Goal: Share content: Share content

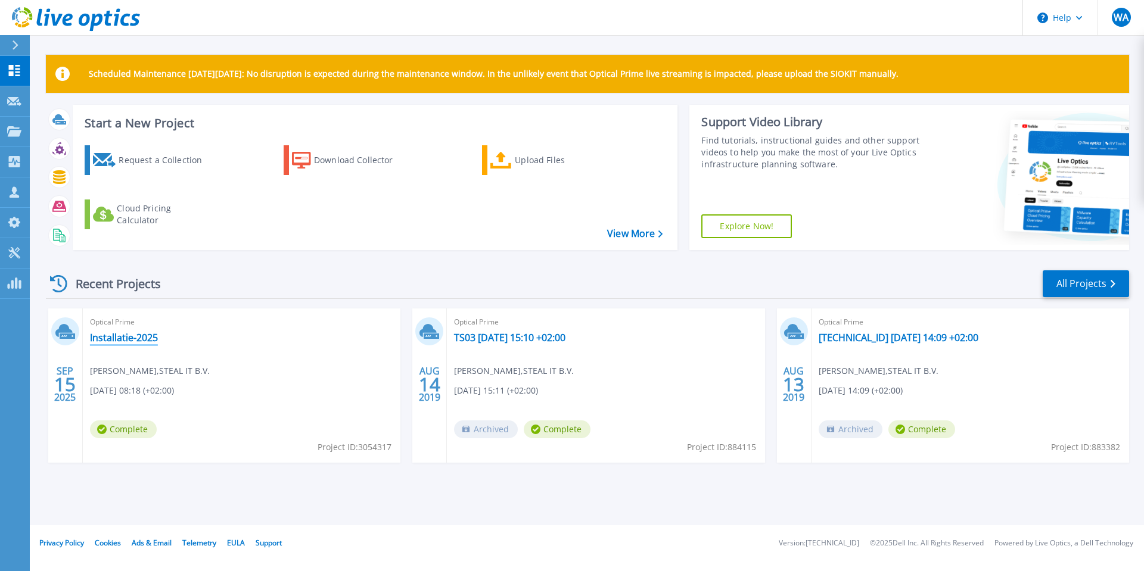
click at [123, 338] on link "Installatie-2025" at bounding box center [124, 338] width 68 height 12
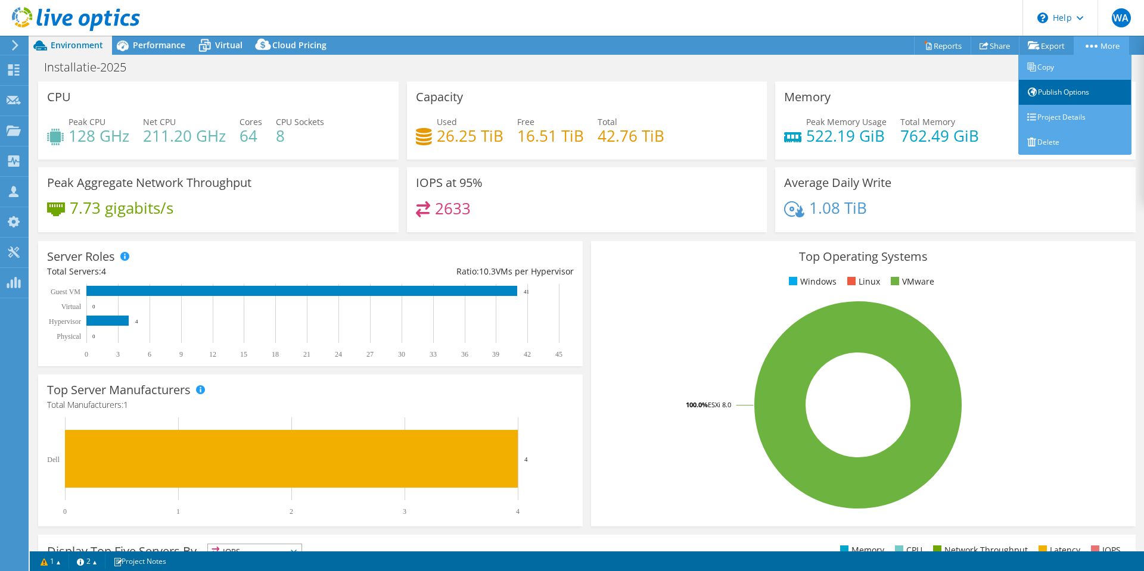
click at [1066, 88] on link "Publish Options" at bounding box center [1074, 92] width 113 height 25
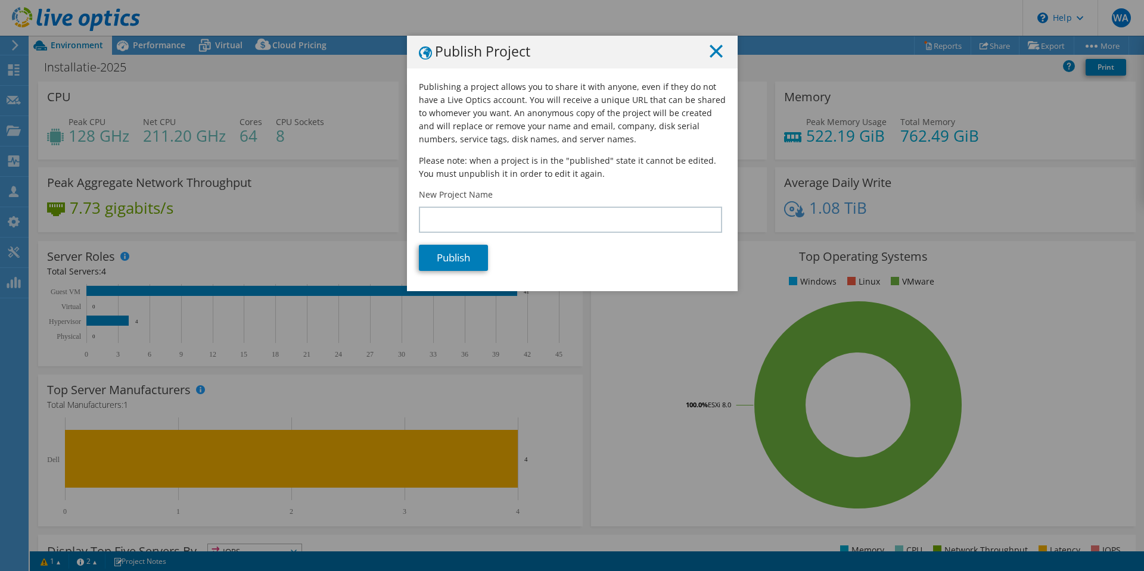
click at [710, 46] on icon at bounding box center [716, 51] width 13 height 13
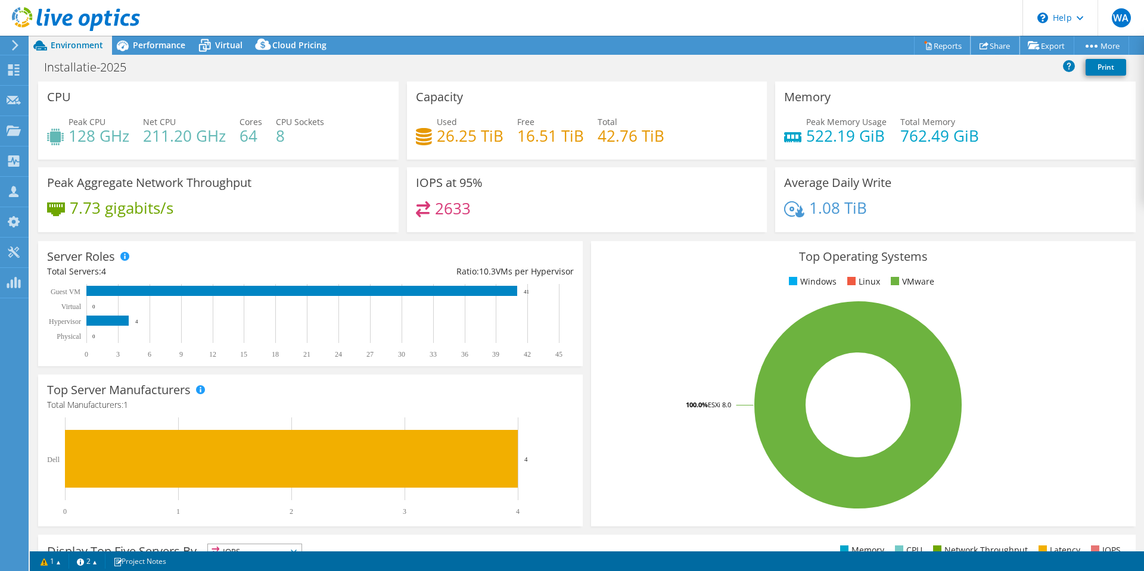
click at [1003, 46] on link "Share" at bounding box center [994, 45] width 49 height 18
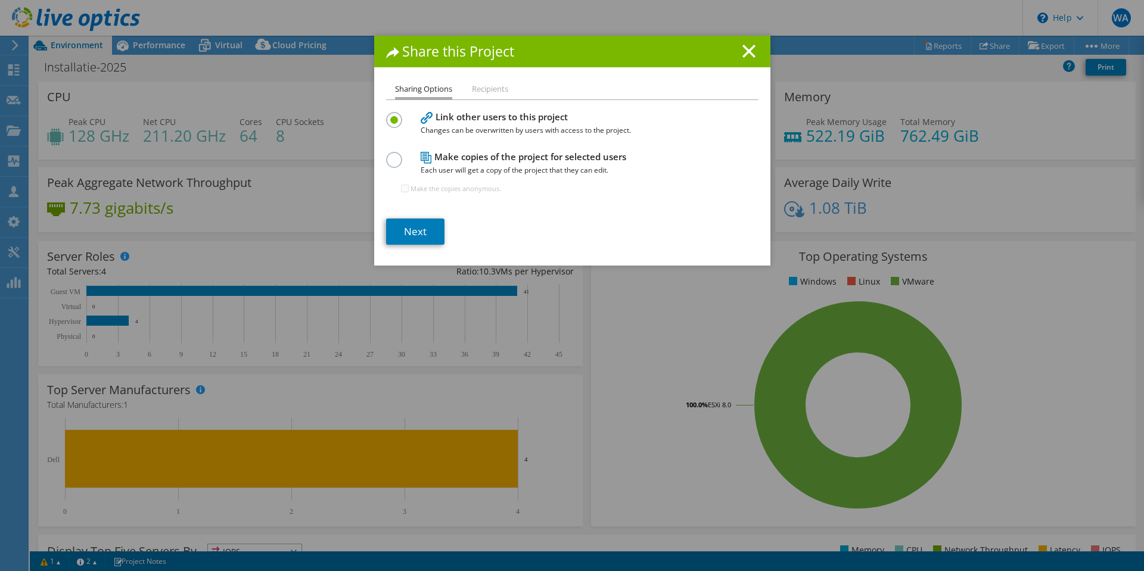
click at [489, 91] on li "Recipients" at bounding box center [490, 89] width 36 height 15
click at [418, 238] on link "Next" at bounding box center [415, 232] width 58 height 26
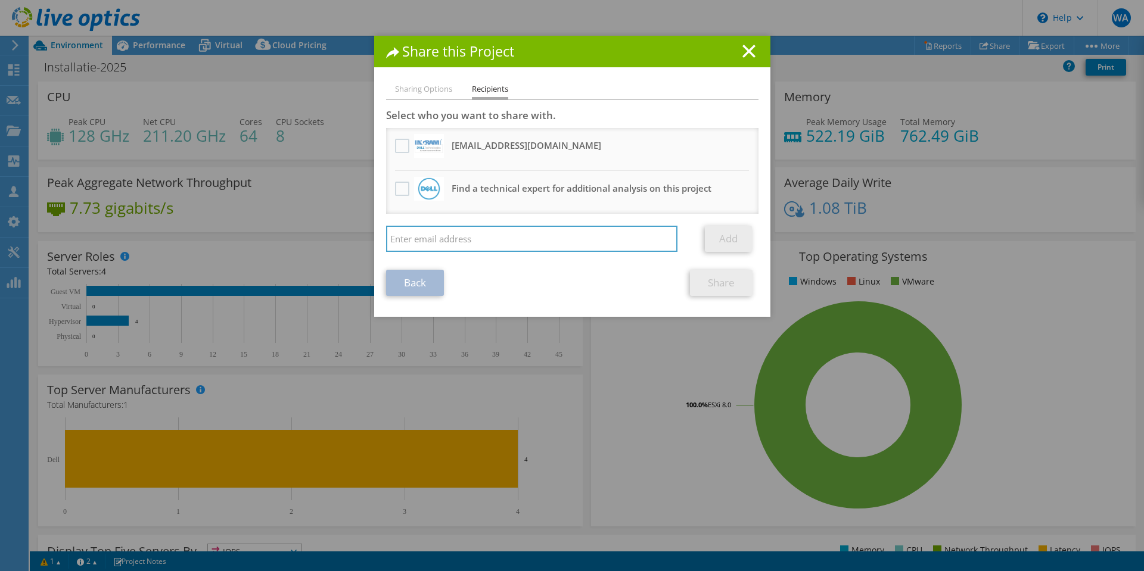
type input "[PERSON_NAME][EMAIL_ADDRESS][DOMAIN_NAME]"
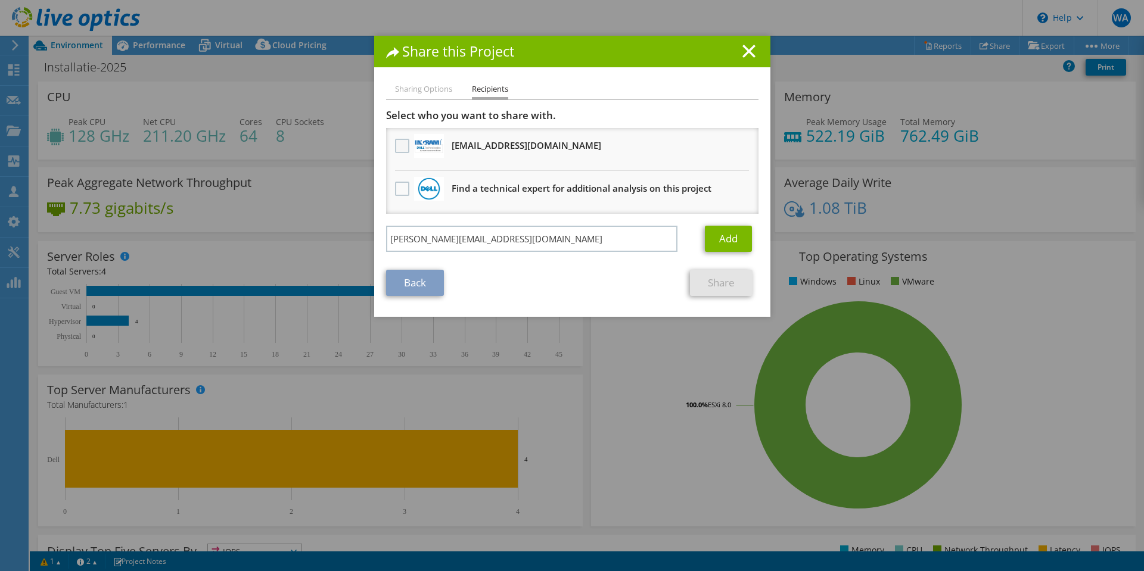
click at [395, 147] on label at bounding box center [403, 146] width 17 height 14
click at [0, 0] on input "checkbox" at bounding box center [0, 0] width 0 height 0
click at [727, 239] on link "Add" at bounding box center [728, 239] width 47 height 26
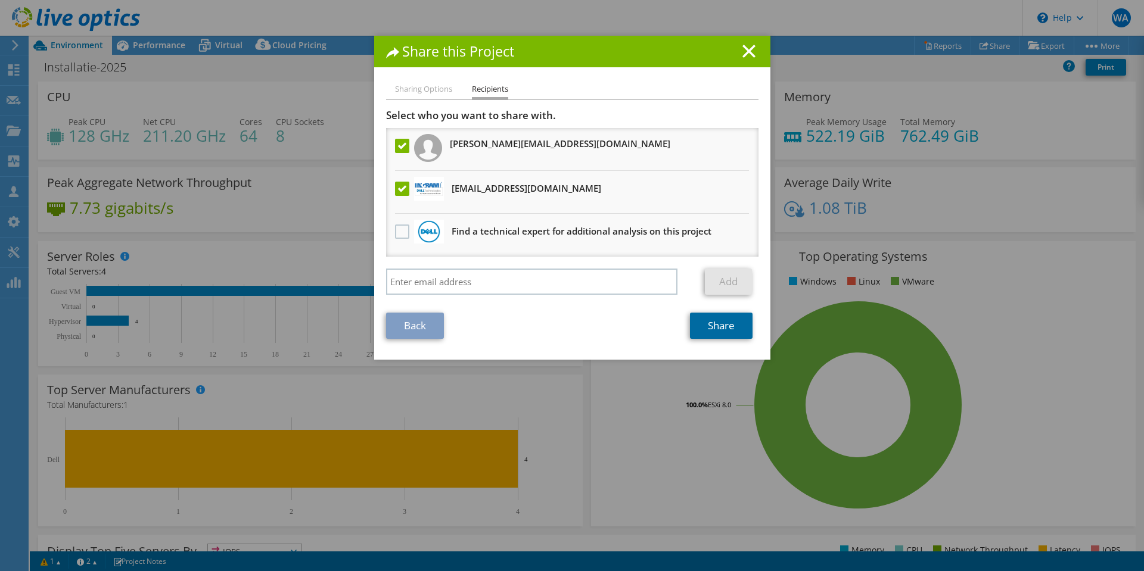
click at [711, 321] on link "Share" at bounding box center [721, 326] width 63 height 26
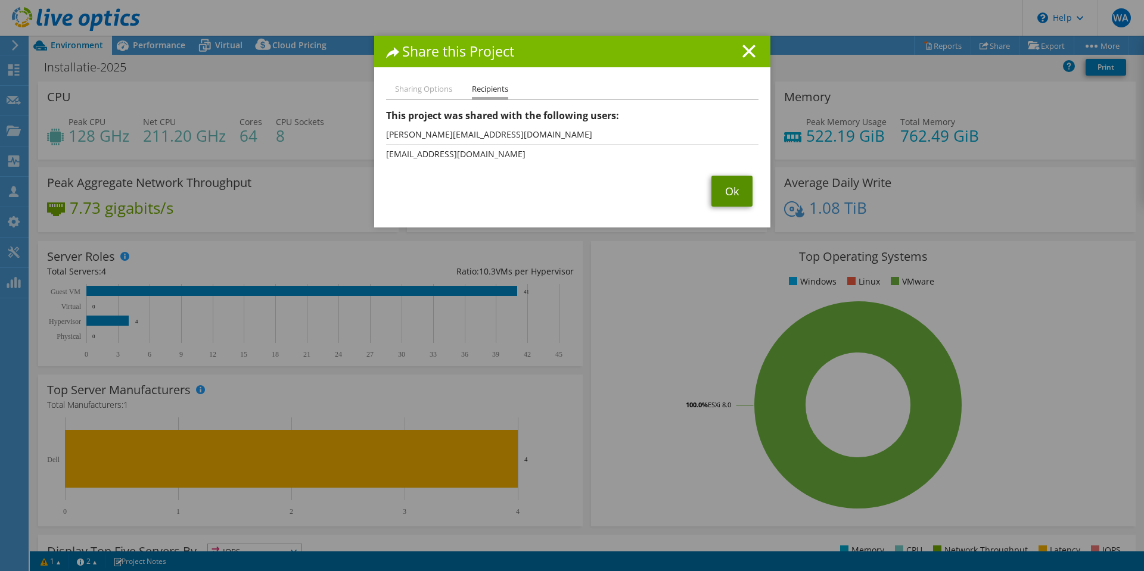
click at [716, 189] on link "Ok" at bounding box center [731, 191] width 41 height 31
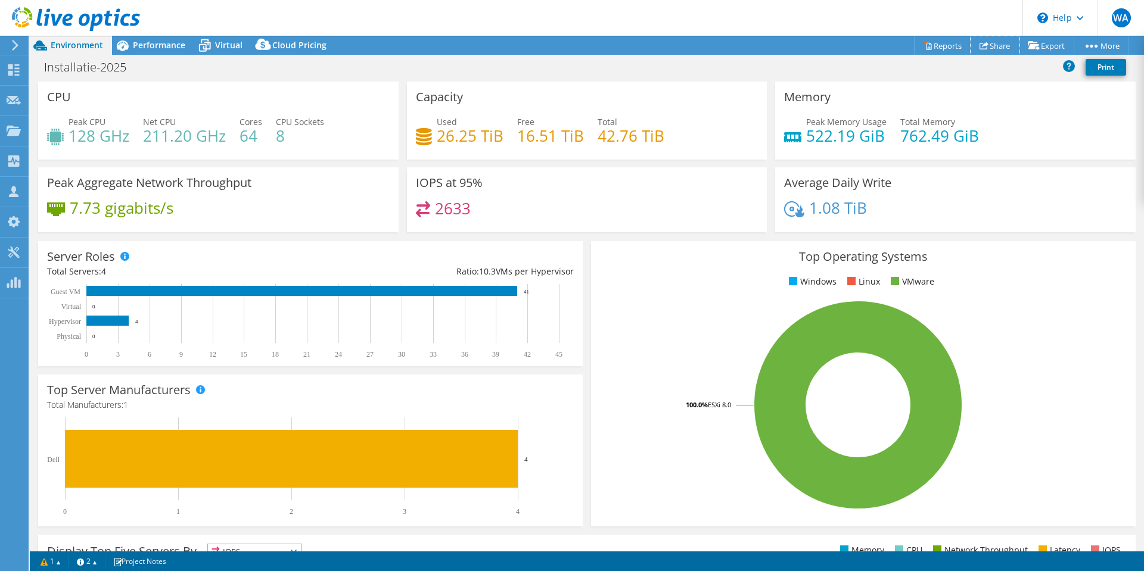
click at [985, 46] on link "Share" at bounding box center [994, 45] width 49 height 18
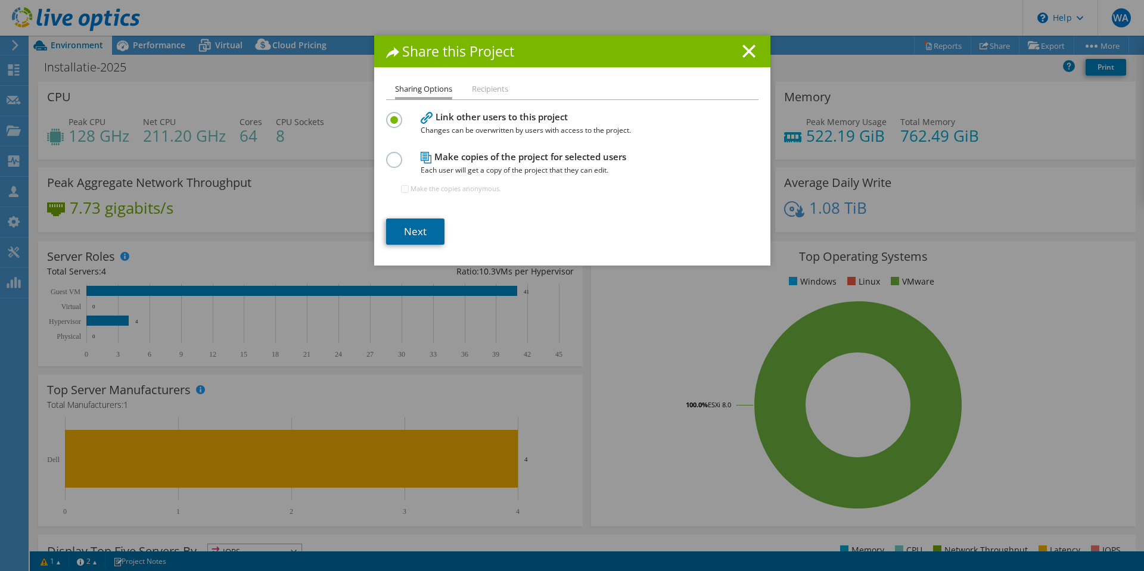
click at [419, 232] on link "Next" at bounding box center [415, 232] width 58 height 26
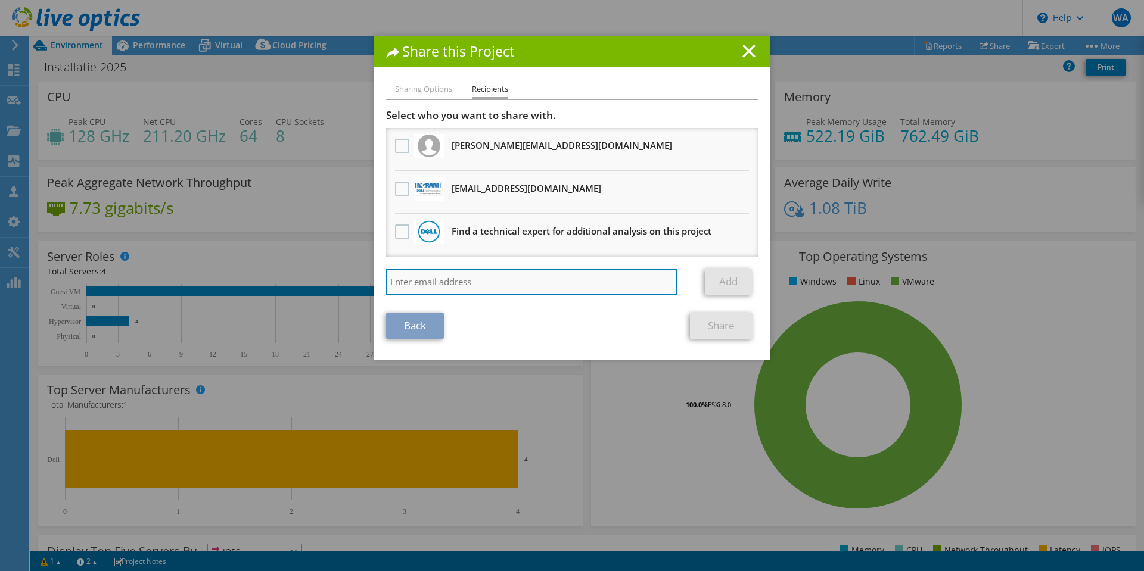
click at [481, 282] on input "search" at bounding box center [532, 282] width 292 height 26
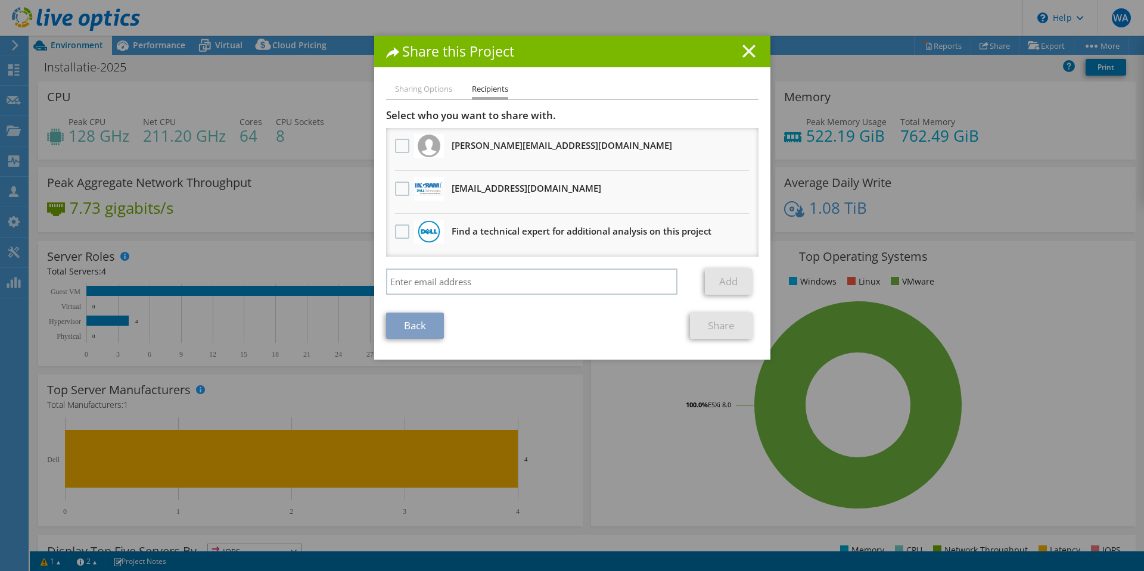
click at [748, 51] on icon at bounding box center [748, 51] width 13 height 13
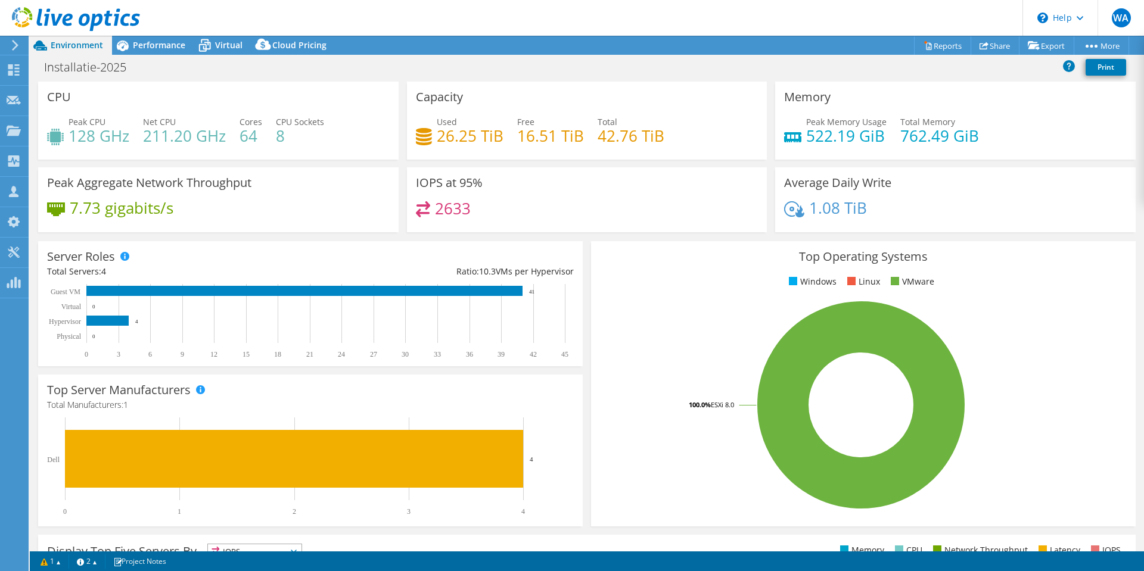
click at [11, 42] on icon at bounding box center [15, 45] width 9 height 11
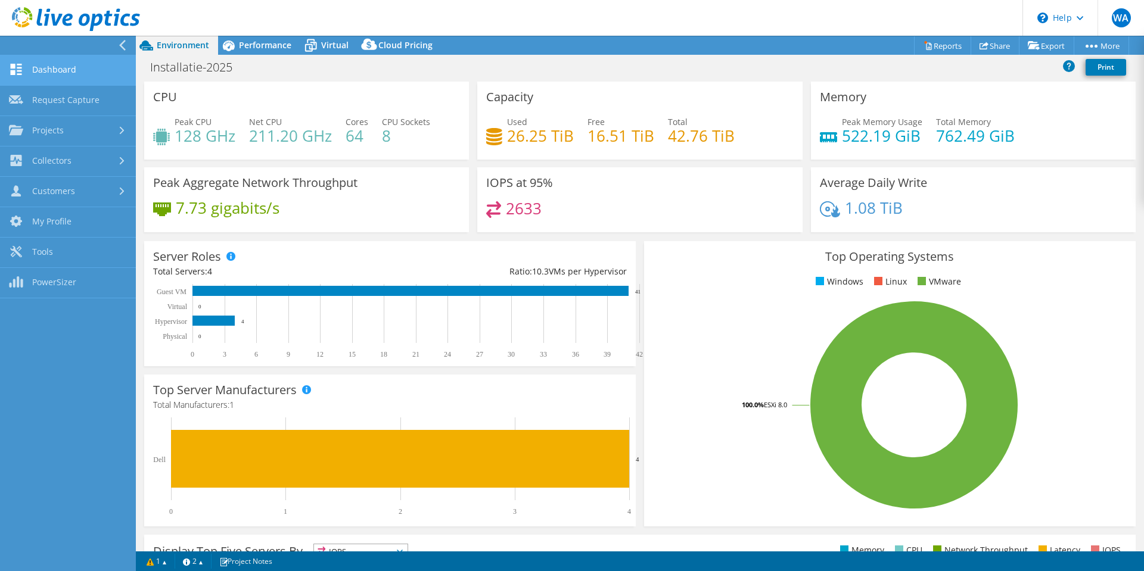
click at [59, 66] on link "Dashboard" at bounding box center [68, 70] width 136 height 30
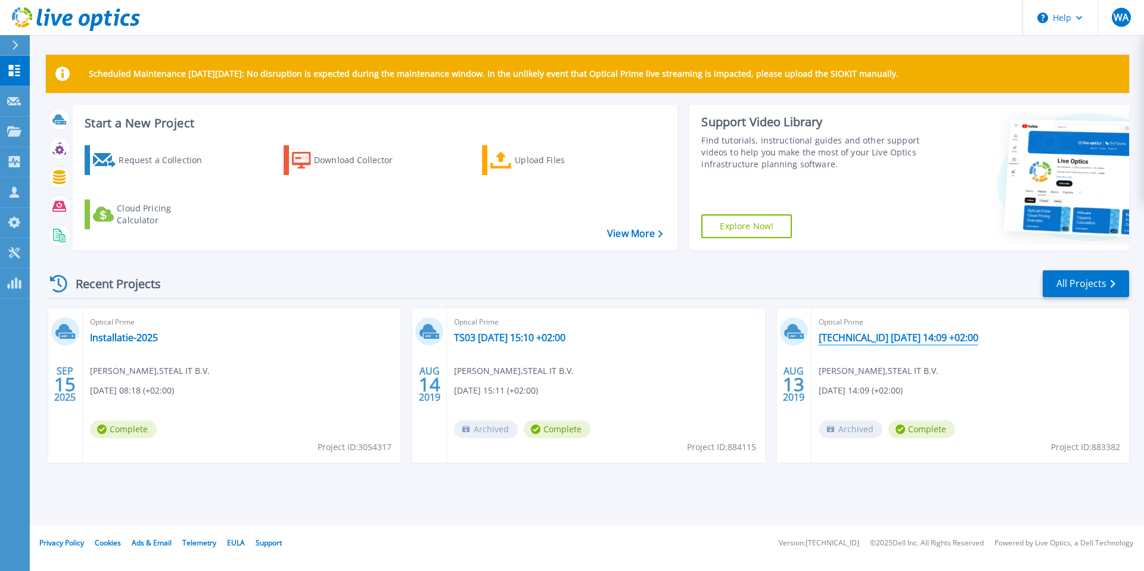
click at [898, 337] on link "192.168.5.231 2019-08-13 14:09 +02:00" at bounding box center [899, 338] width 160 height 12
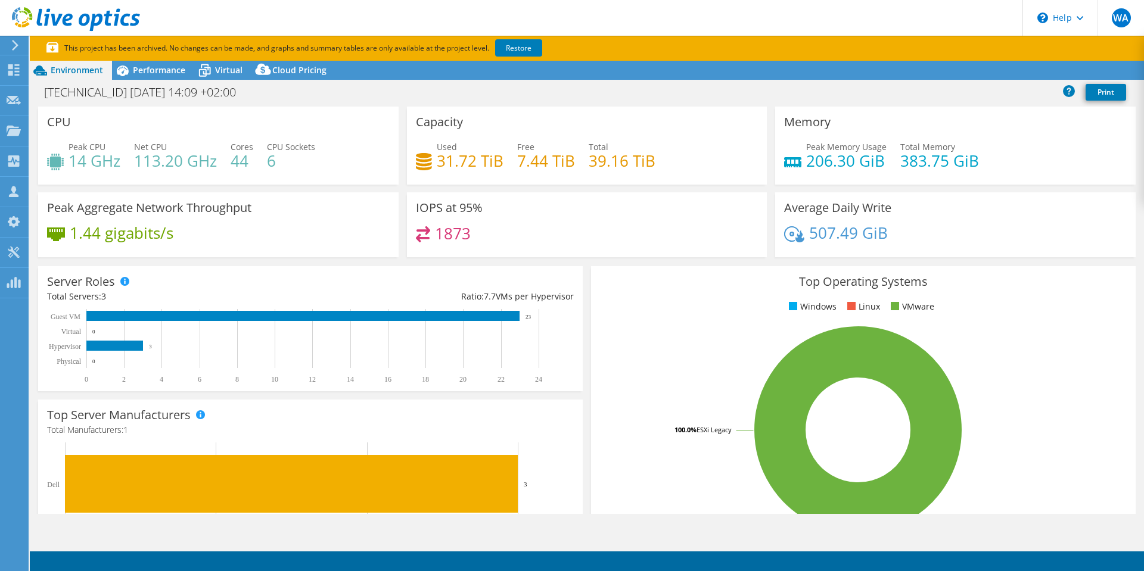
select select "USD"
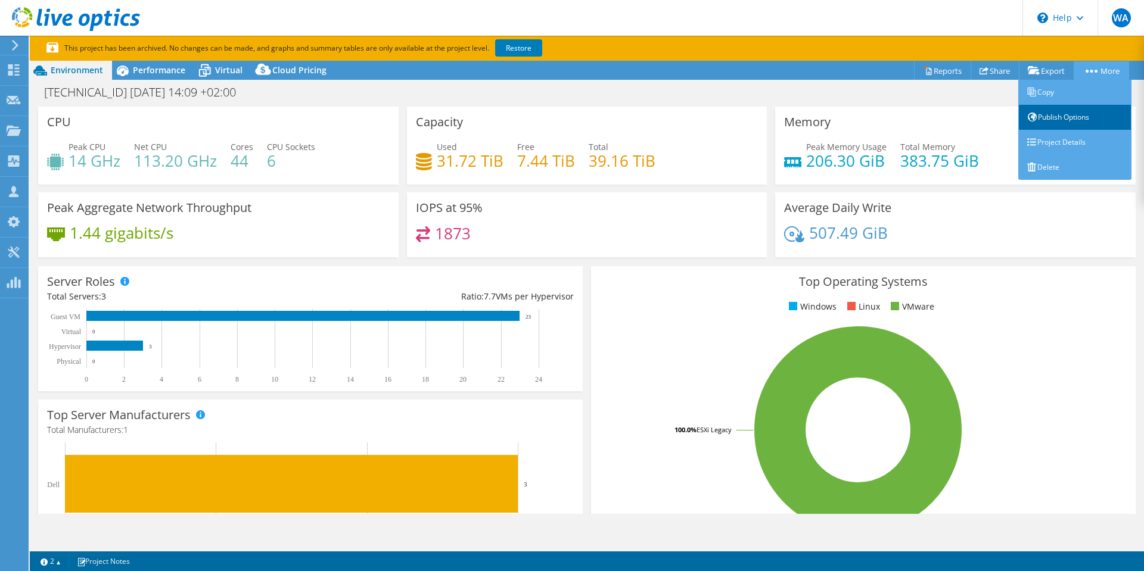
click at [1059, 119] on link "Publish Options" at bounding box center [1074, 117] width 113 height 25
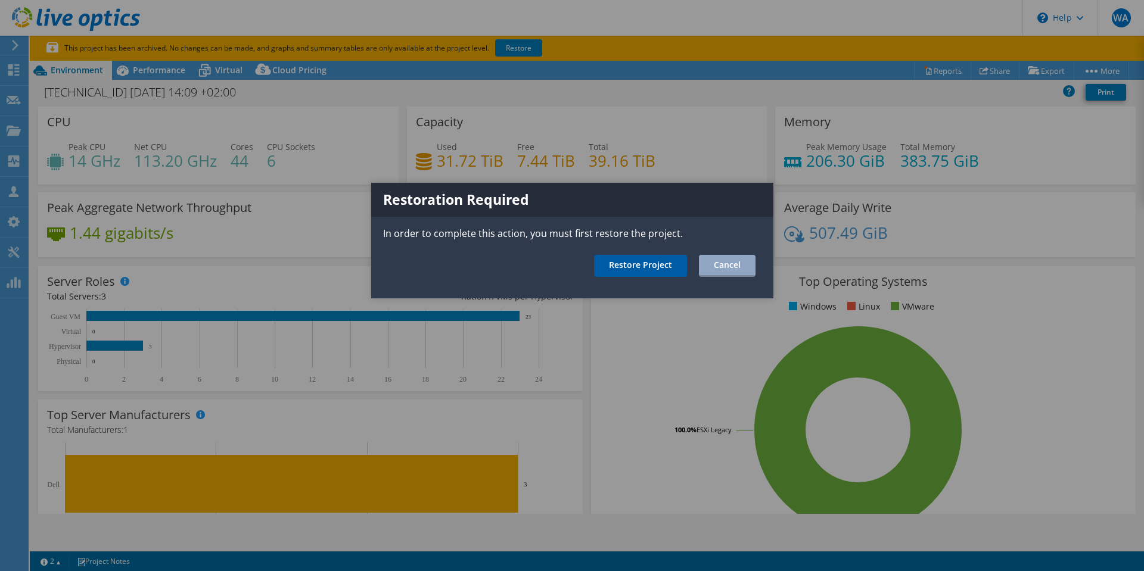
click at [640, 266] on link "Restore Project" at bounding box center [640, 266] width 93 height 22
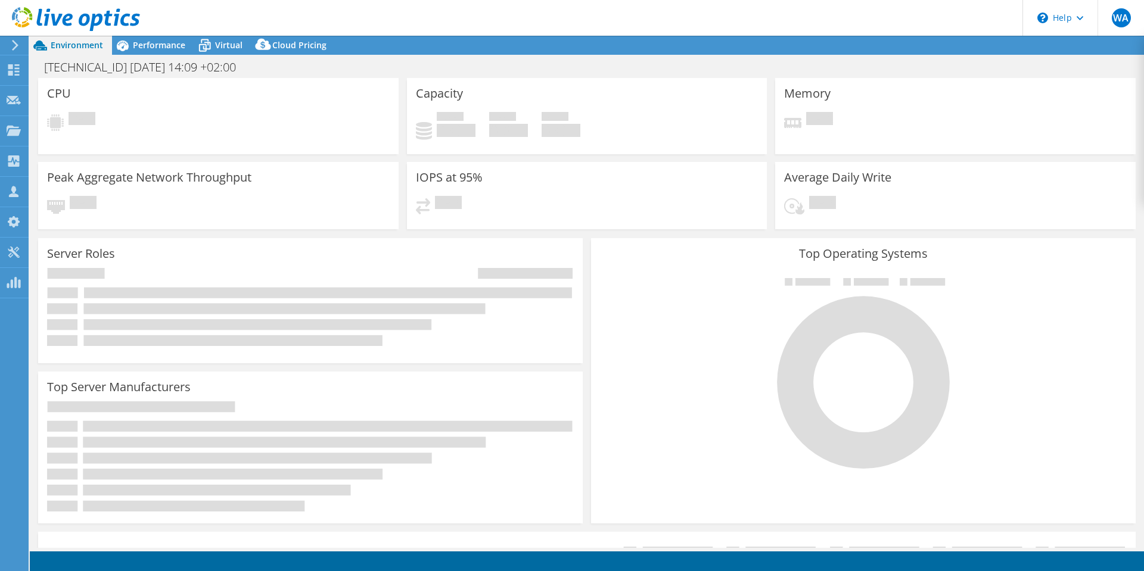
select select "USD"
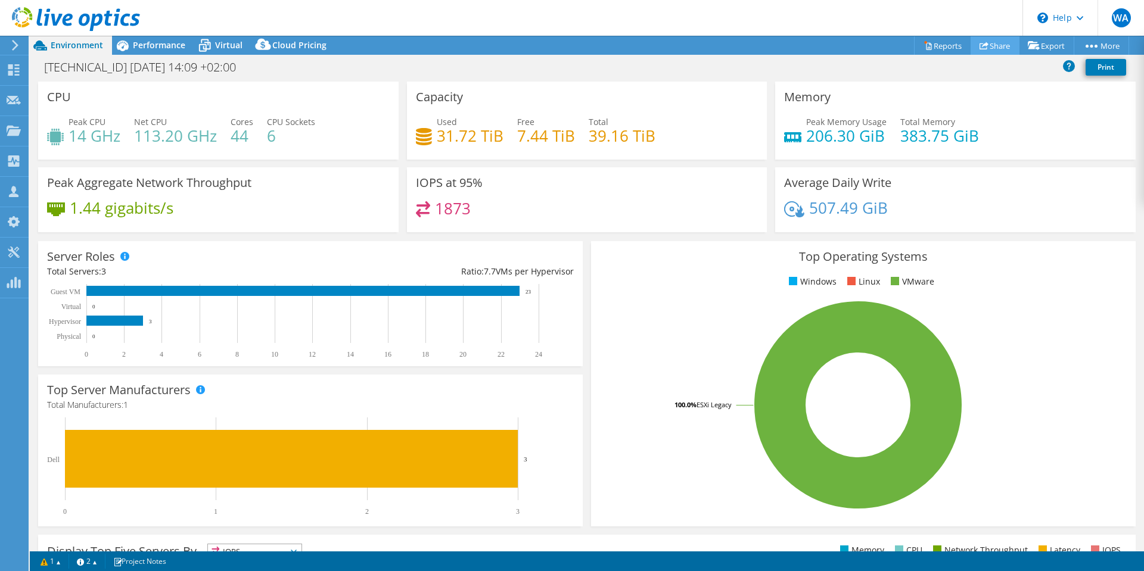
click at [1004, 45] on link "Share" at bounding box center [994, 45] width 49 height 18
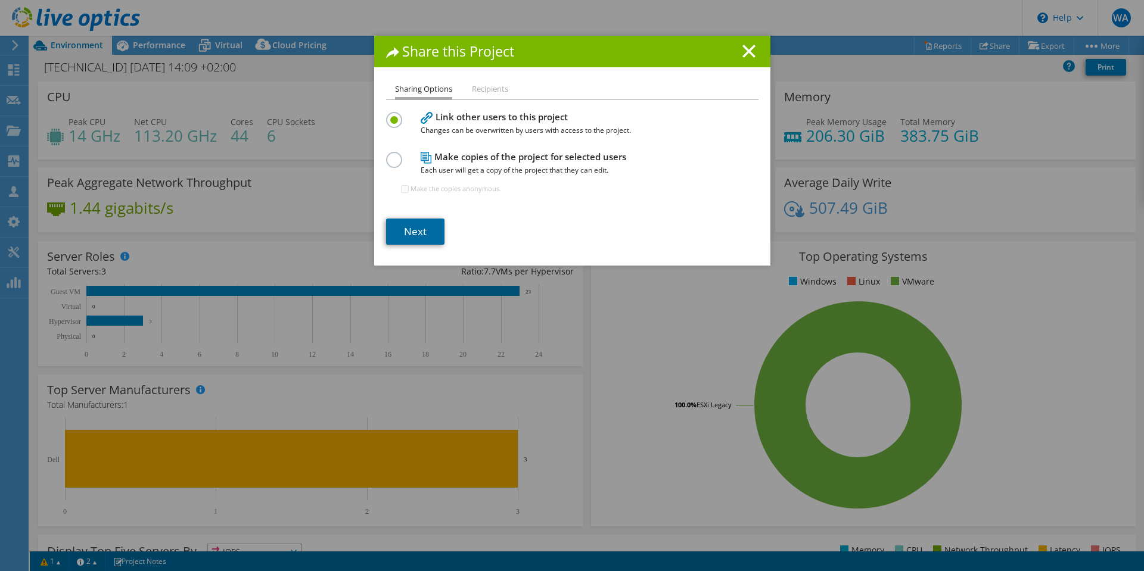
click at [418, 234] on link "Next" at bounding box center [415, 232] width 58 height 26
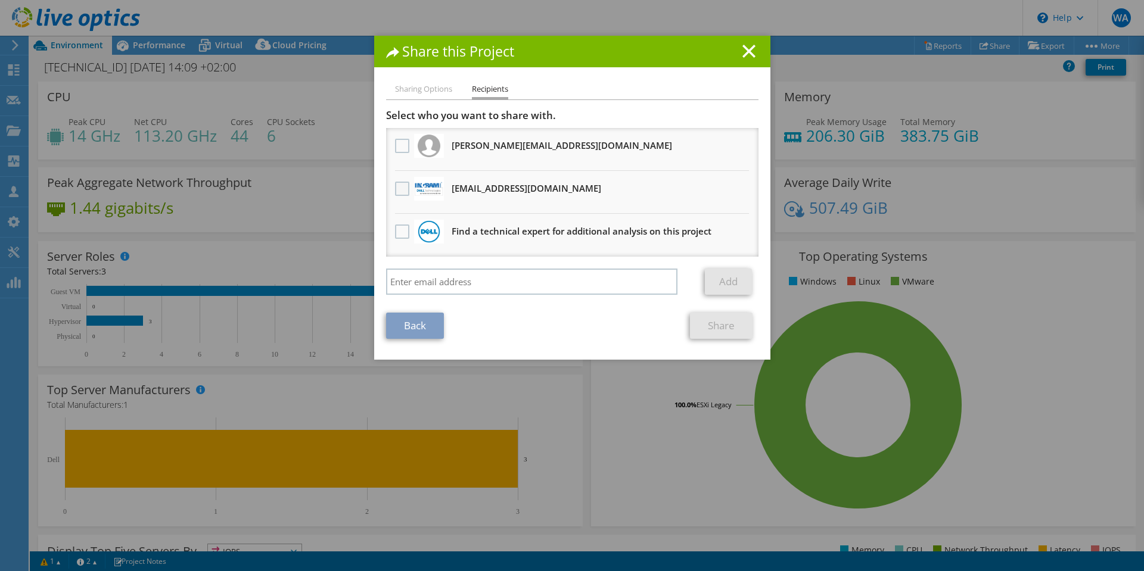
click at [402, 187] on label at bounding box center [403, 189] width 17 height 14
click at [0, 0] on input "checkbox" at bounding box center [0, 0] width 0 height 0
click at [714, 323] on link "Share" at bounding box center [721, 326] width 63 height 26
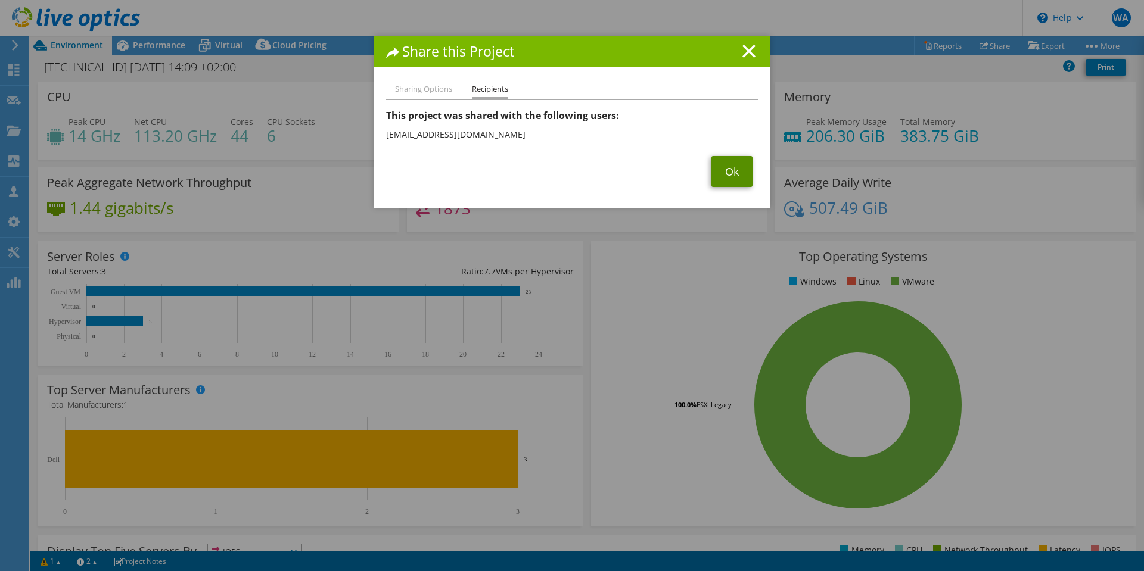
click at [717, 176] on link "Ok" at bounding box center [731, 171] width 41 height 31
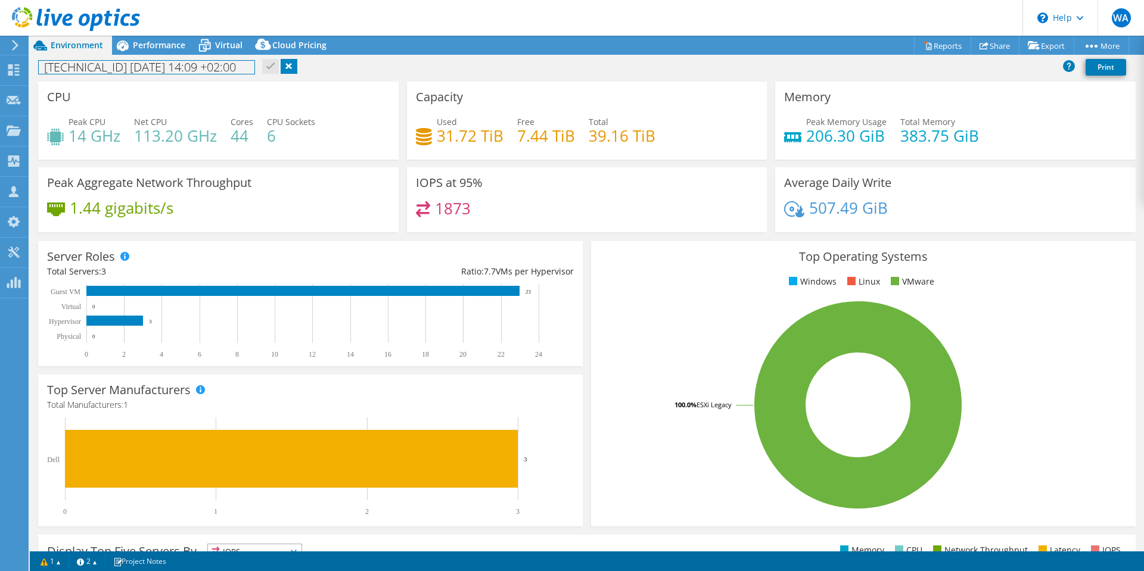
drag, startPoint x: 46, startPoint y: 73, endPoint x: 296, endPoint y: 70, distance: 250.2
click at [296, 70] on div "[TECHNICAL_ID] [DATE] 14:09 +02:00 Print" at bounding box center [587, 67] width 1114 height 22
drag, startPoint x: 115, startPoint y: 71, endPoint x: 62, endPoint y: 67, distance: 53.2
click at [114, 70] on h1 "[TECHNICAL_ID] [DATE] 14:09 +02:00" at bounding box center [147, 67] width 216 height 13
click at [48, 67] on h1 "[TECHNICAL_ID] [DATE] 14:09 +02:00" at bounding box center [147, 67] width 216 height 13
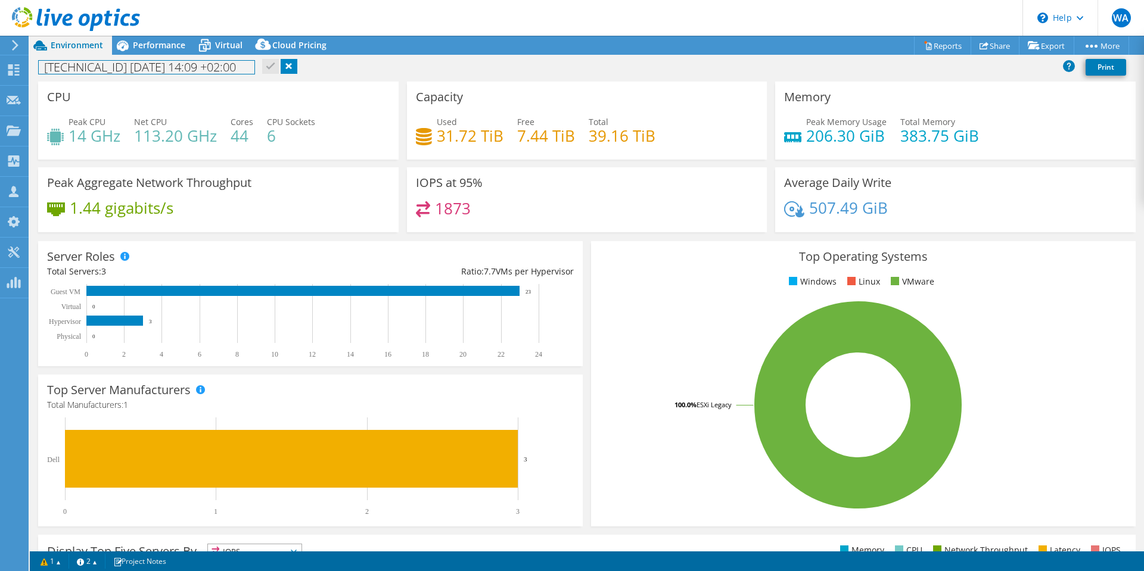
click at [45, 67] on h1 "[TECHNICAL_ID] [DATE] 14:09 +02:00" at bounding box center [147, 67] width 216 height 13
click at [278, 58] on div "DKC 2019 [DATE] 14:09 +02:00 Print" at bounding box center [587, 67] width 1114 height 22
click at [248, 67] on link at bounding box center [239, 66] width 17 height 15
click at [154, 42] on span "Performance" at bounding box center [159, 44] width 52 height 11
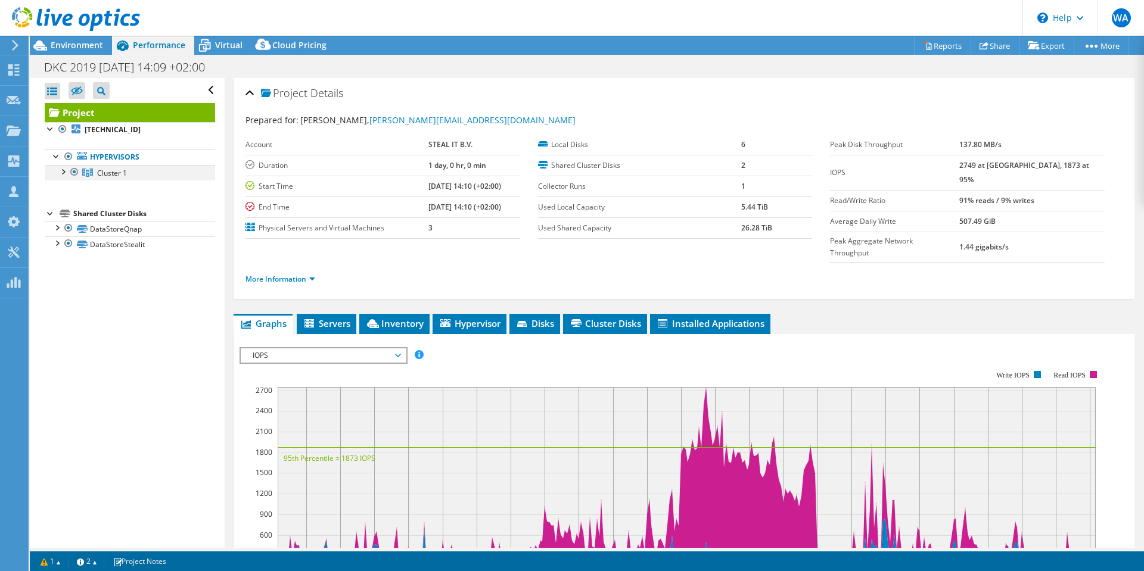
click at [66, 171] on div at bounding box center [63, 171] width 12 height 12
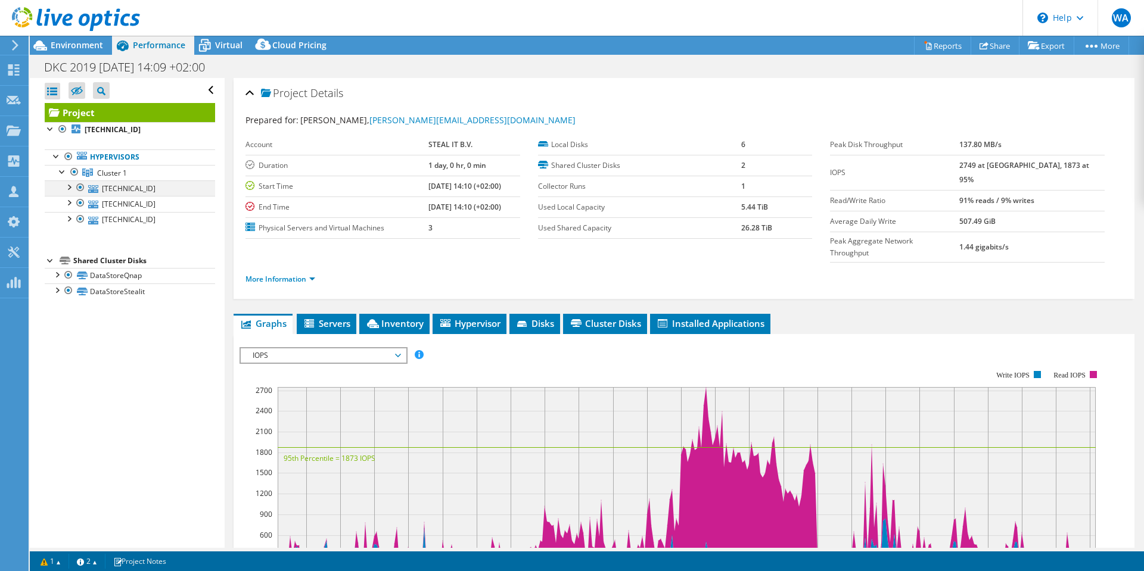
click at [69, 186] on div at bounding box center [69, 187] width 12 height 12
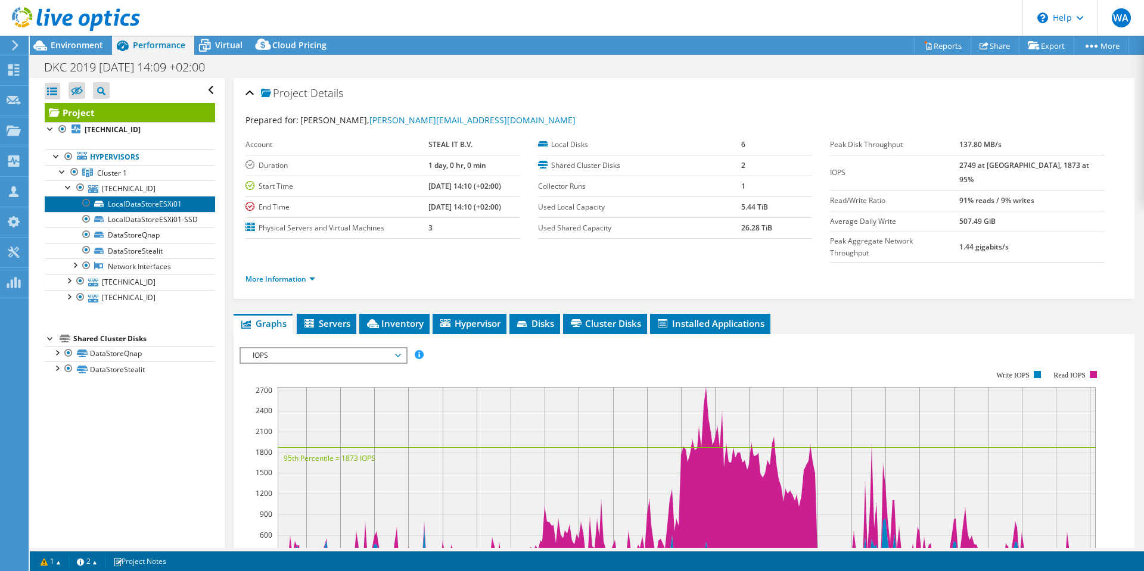
click at [141, 199] on link "LocalDataStoreESXi01" at bounding box center [130, 203] width 170 height 15
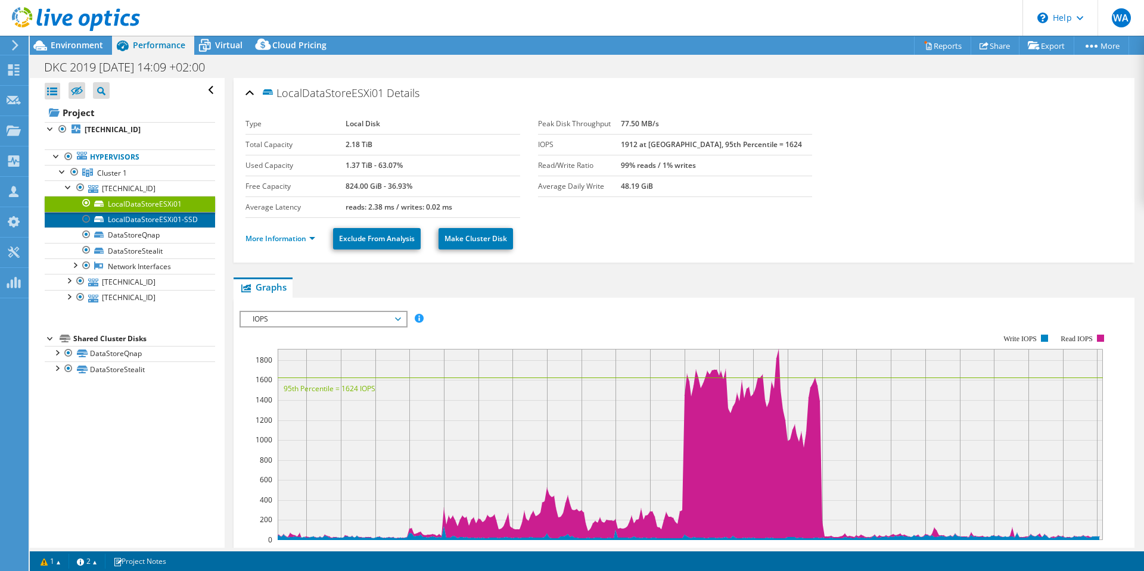
click at [141, 217] on link "LocalDataStoreESXi01-SSD" at bounding box center [130, 219] width 170 height 15
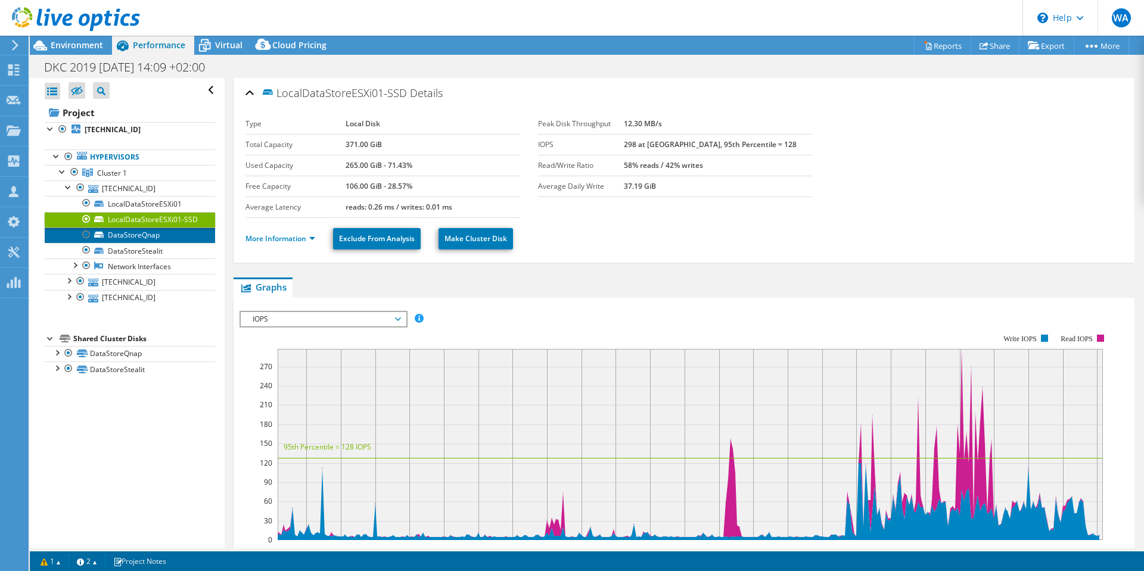
click at [127, 240] on link "DataStoreQnap" at bounding box center [130, 235] width 170 height 15
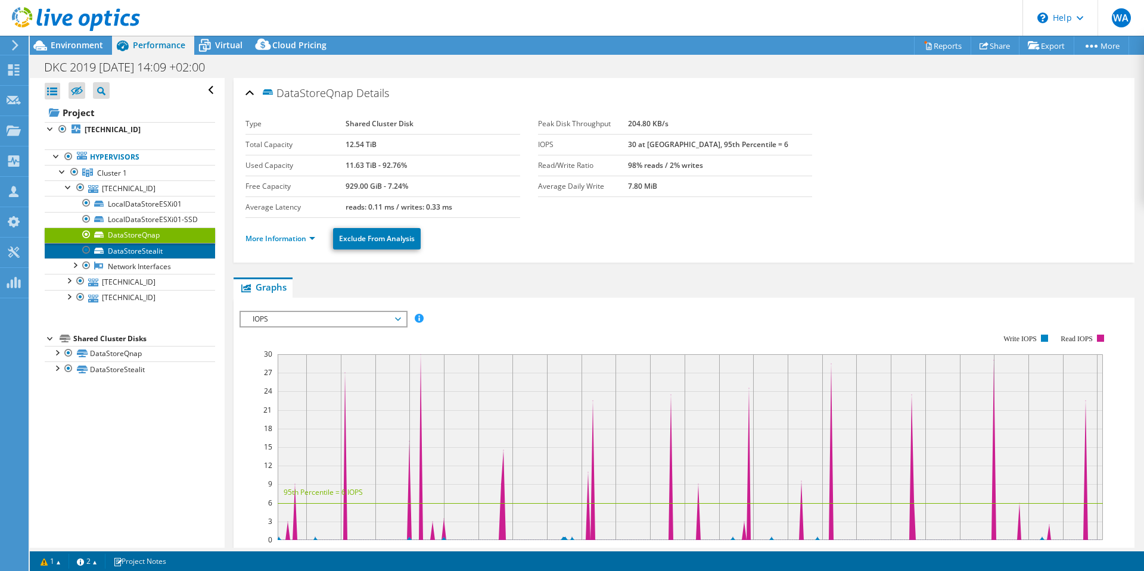
click at [126, 259] on link "DataStoreStealit" at bounding box center [130, 250] width 170 height 15
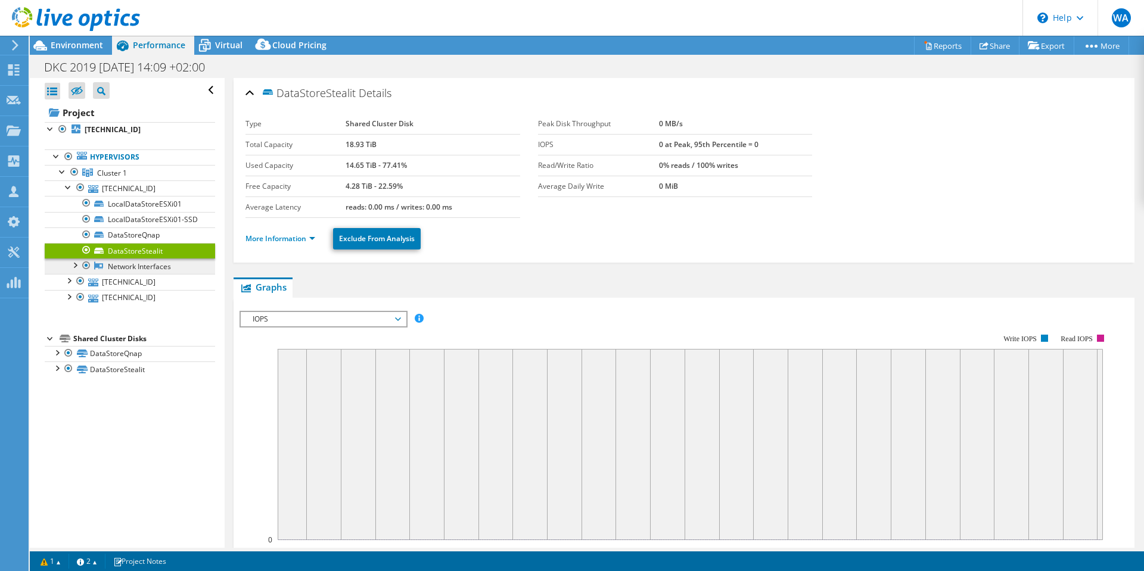
click at [125, 274] on link "Network Interfaces" at bounding box center [130, 266] width 170 height 15
click at [126, 273] on link "Network Interfaces" at bounding box center [130, 266] width 170 height 15
click at [107, 377] on link "DataStoreStealit" at bounding box center [130, 369] width 170 height 15
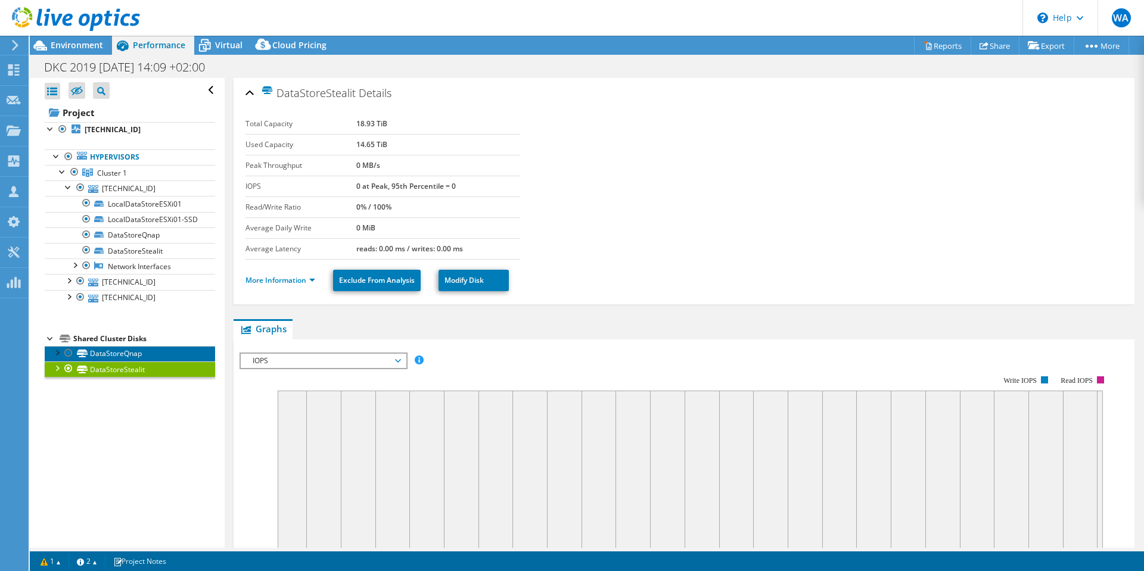
click at [108, 362] on link "DataStoreQnap" at bounding box center [130, 353] width 170 height 15
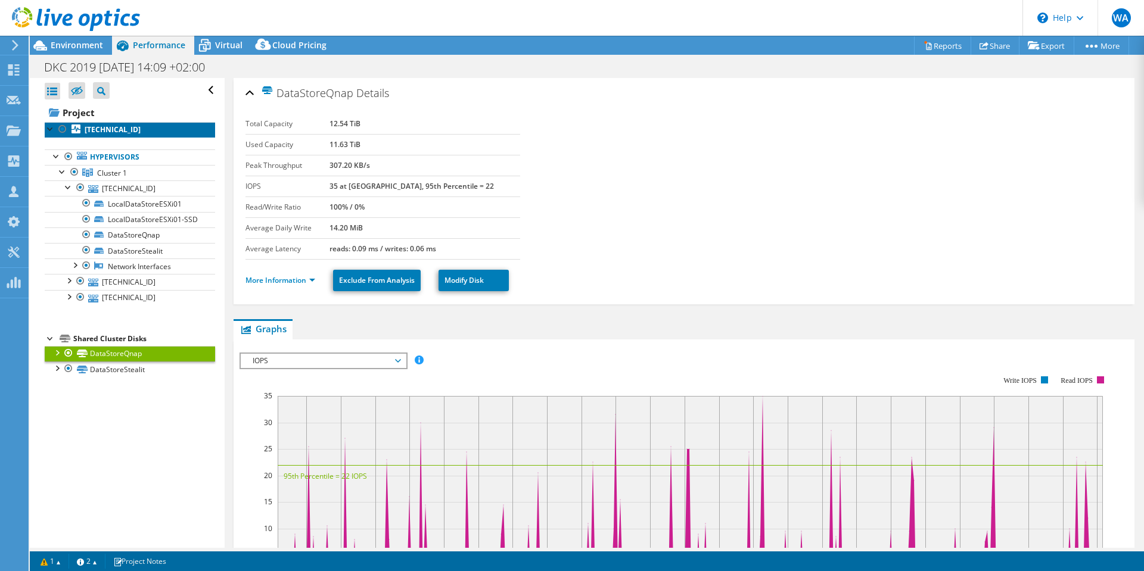
click at [122, 130] on b "[TECHNICAL_ID]" at bounding box center [113, 130] width 56 height 10
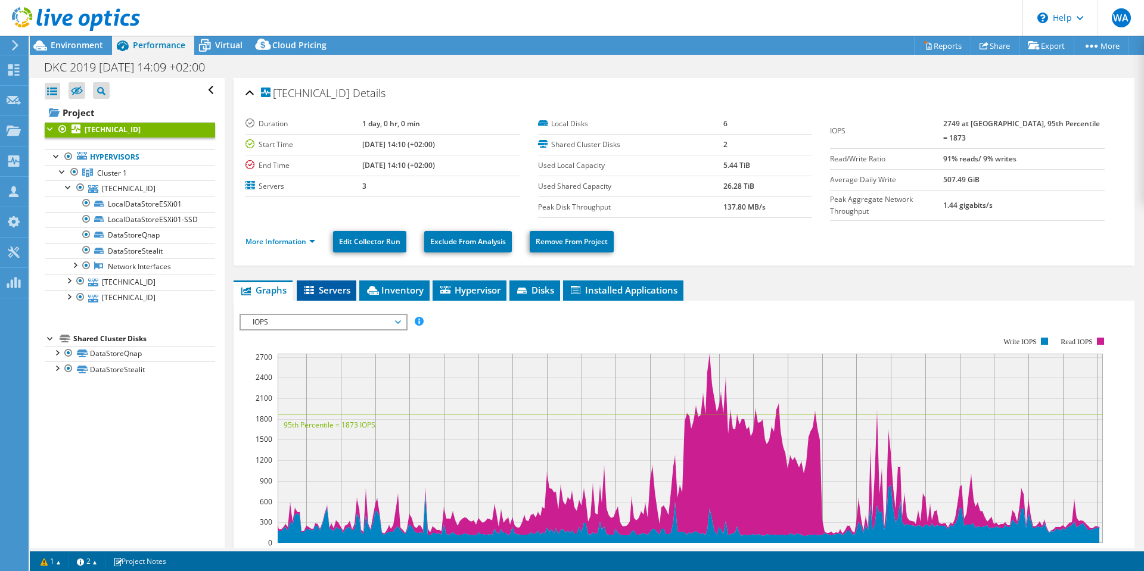
click at [329, 289] on span "Servers" at bounding box center [327, 290] width 48 height 12
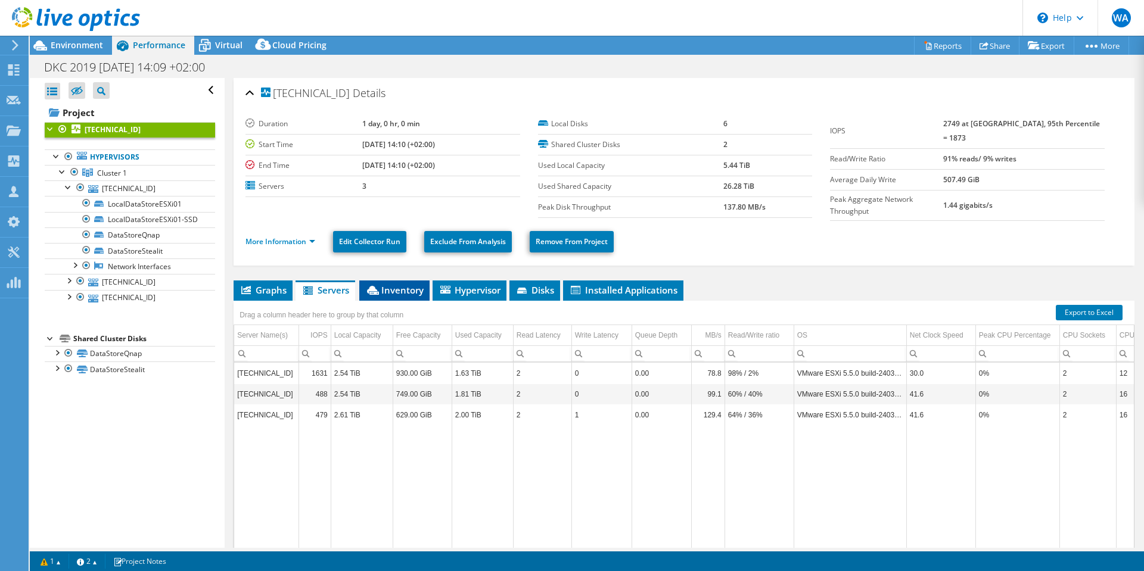
click at [399, 284] on span "Inventory" at bounding box center [394, 290] width 58 height 12
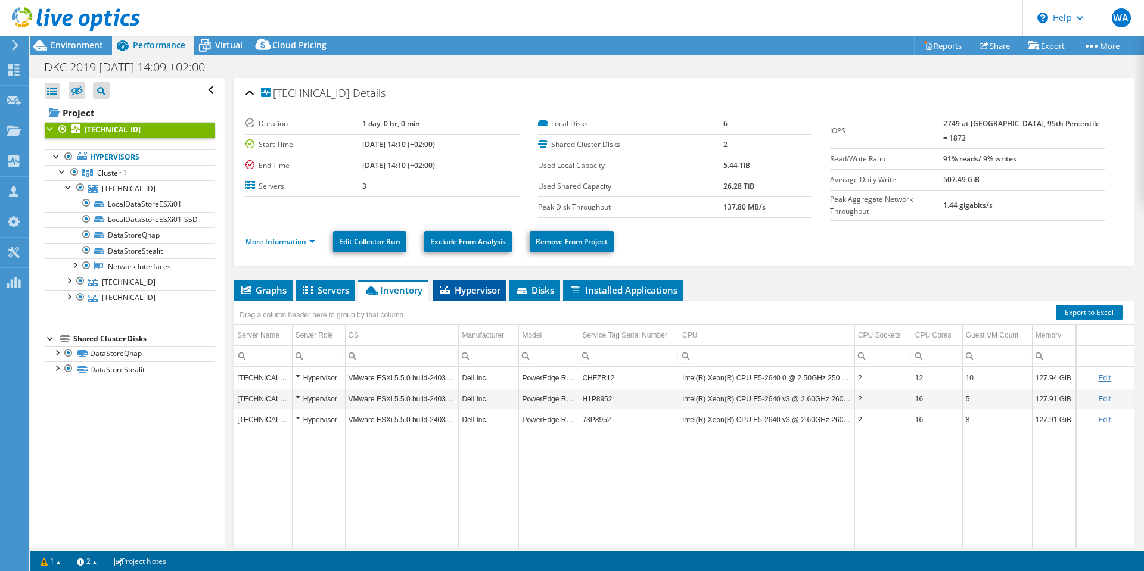
click at [478, 286] on span "Hypervisor" at bounding box center [469, 290] width 62 height 12
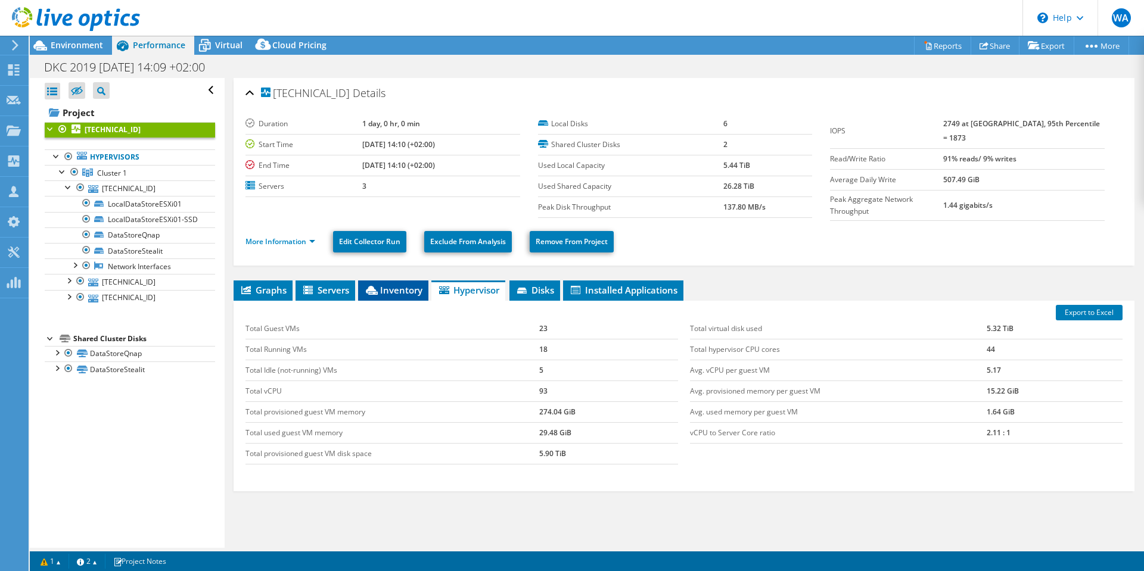
click at [411, 284] on span "Inventory" at bounding box center [393, 290] width 58 height 12
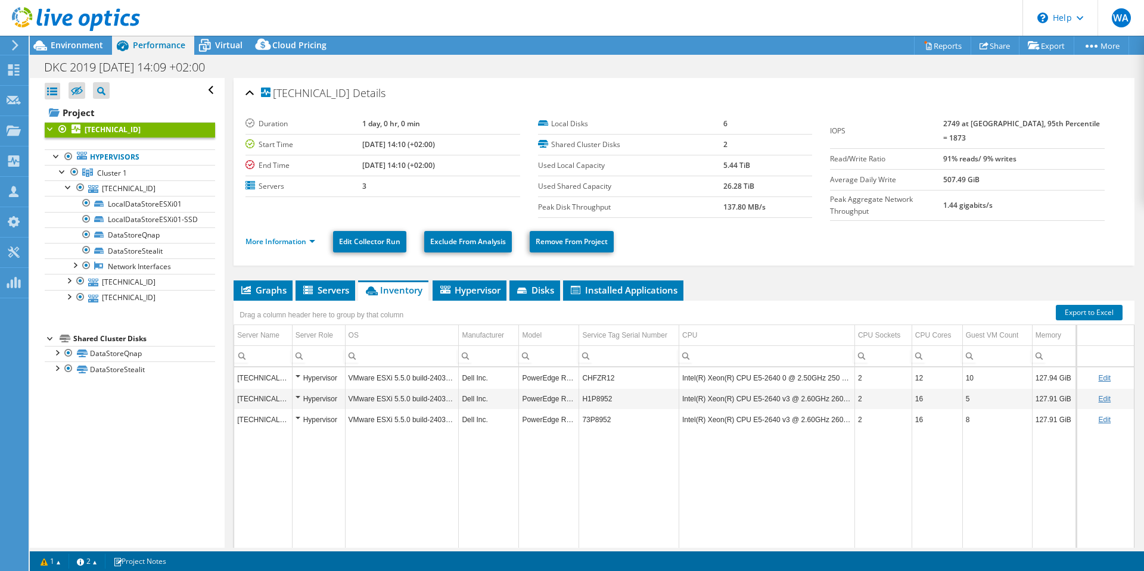
click at [297, 372] on div "Hypervisor" at bounding box center [318, 378] width 46 height 14
